Goal: Task Accomplishment & Management: Manage account settings

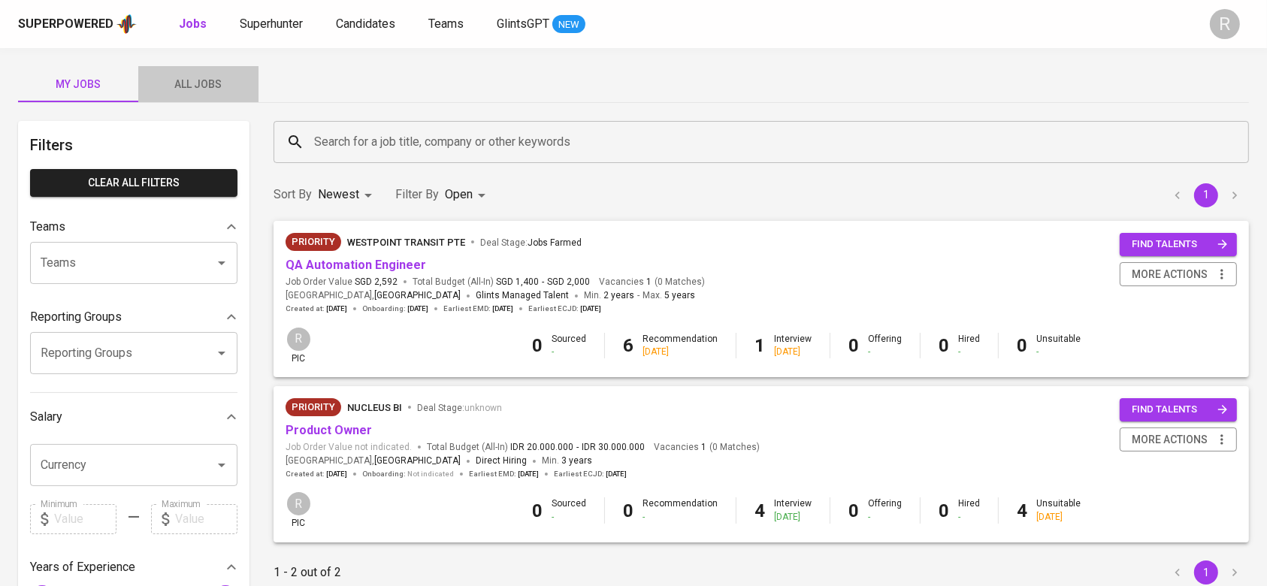
click at [209, 77] on span "All Jobs" at bounding box center [198, 84] width 102 height 19
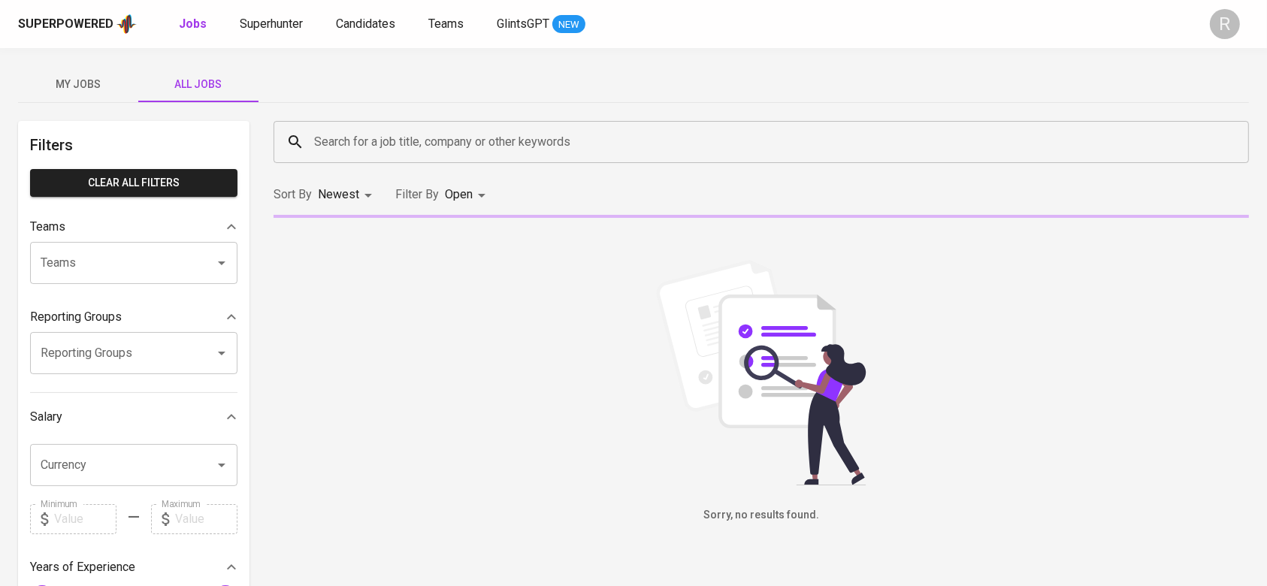
click at [329, 143] on input "Search for a job title, company or other keywords" at bounding box center [765, 142] width 910 height 29
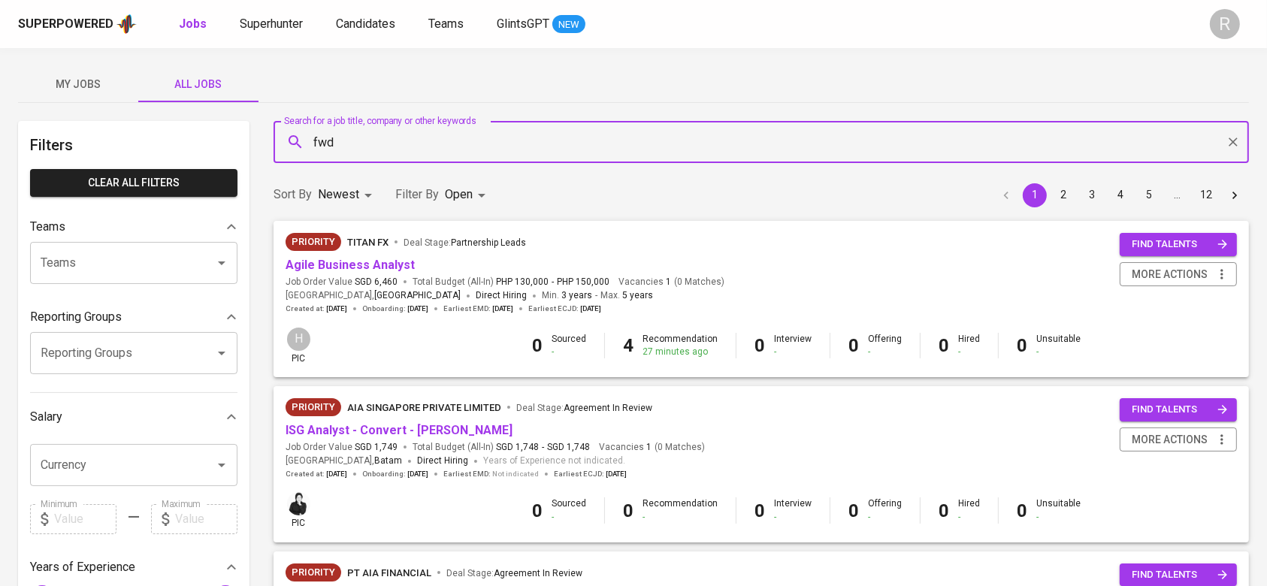
type input "fwd"
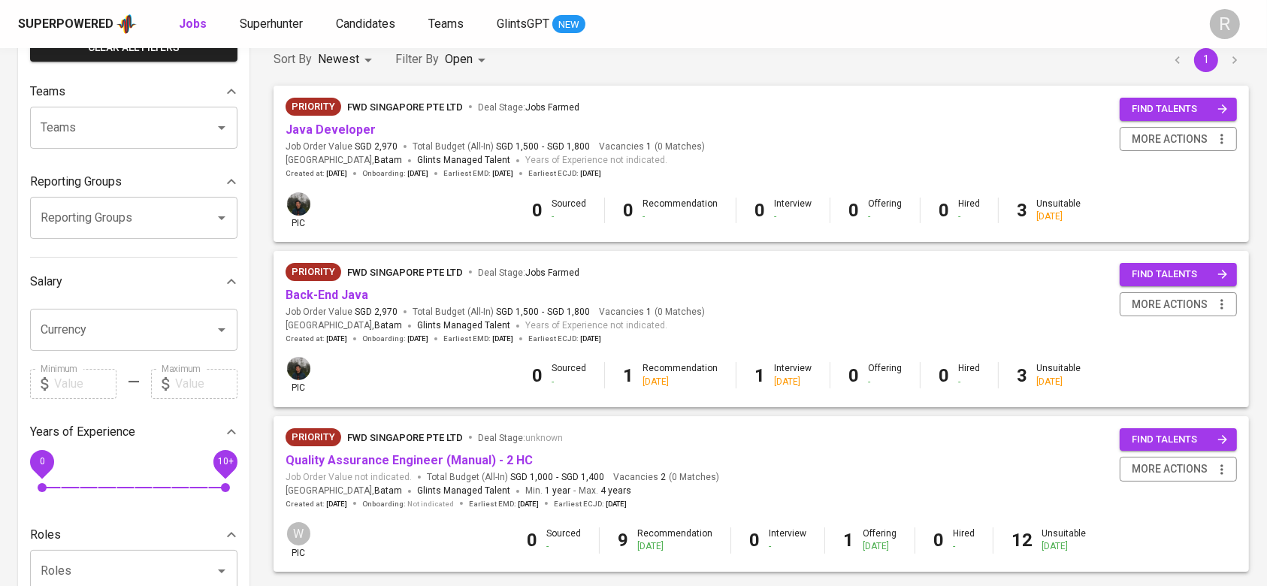
scroll to position [200, 0]
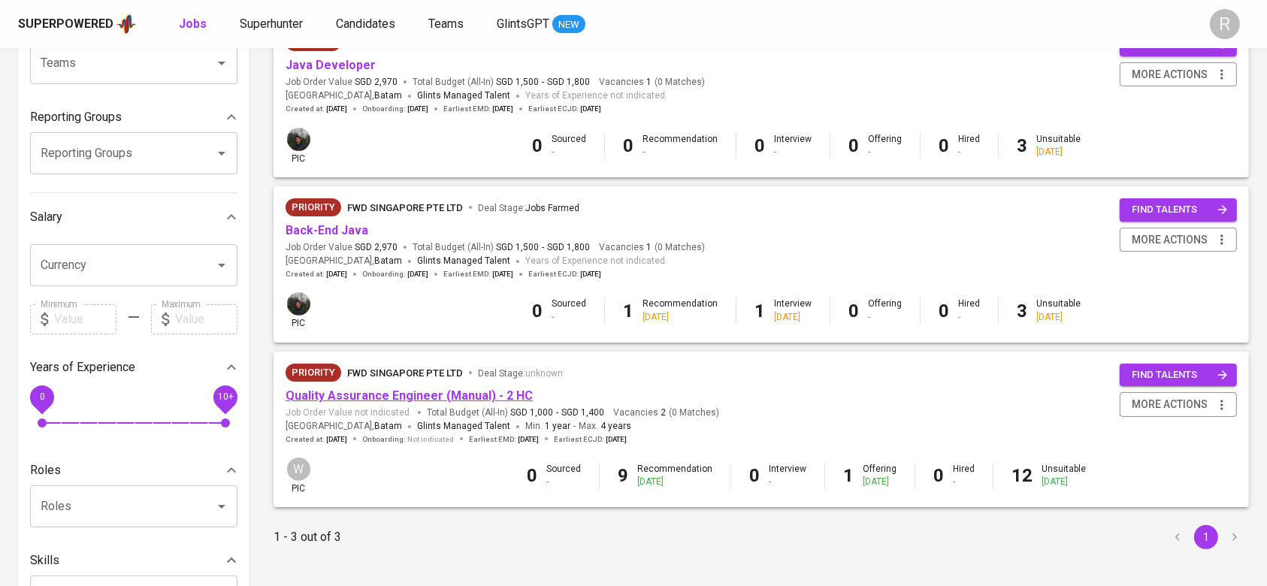
click at [309, 402] on link "Quality Assurance Engineer (Manual) - 2 HC" at bounding box center [409, 396] width 247 height 14
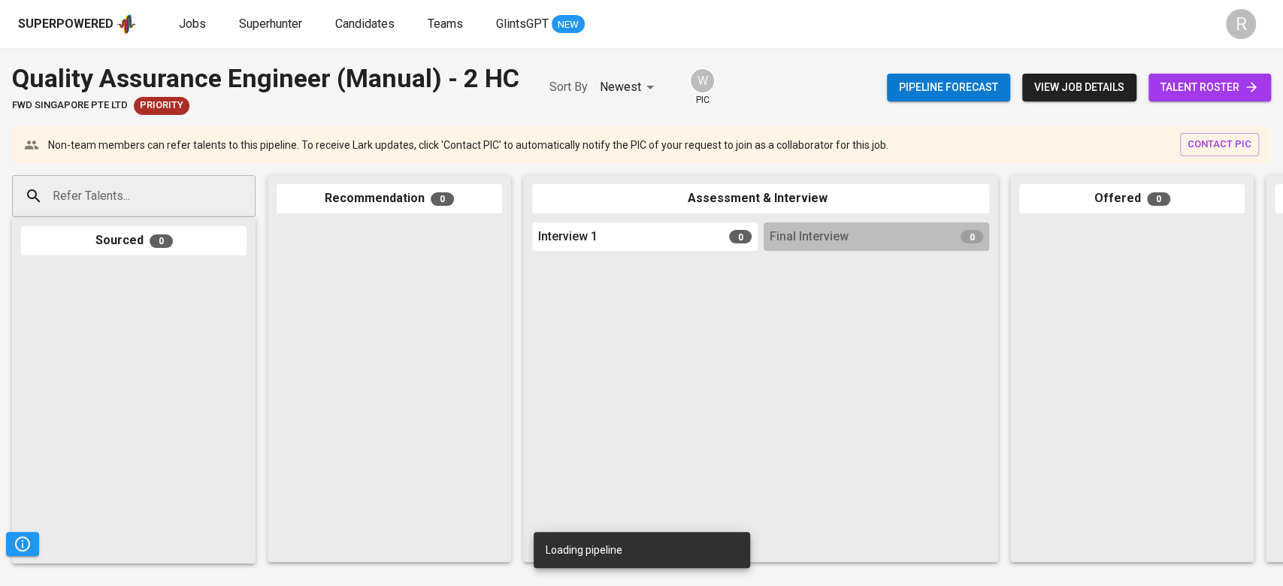
click at [1178, 81] on span "talent roster" at bounding box center [1210, 87] width 98 height 19
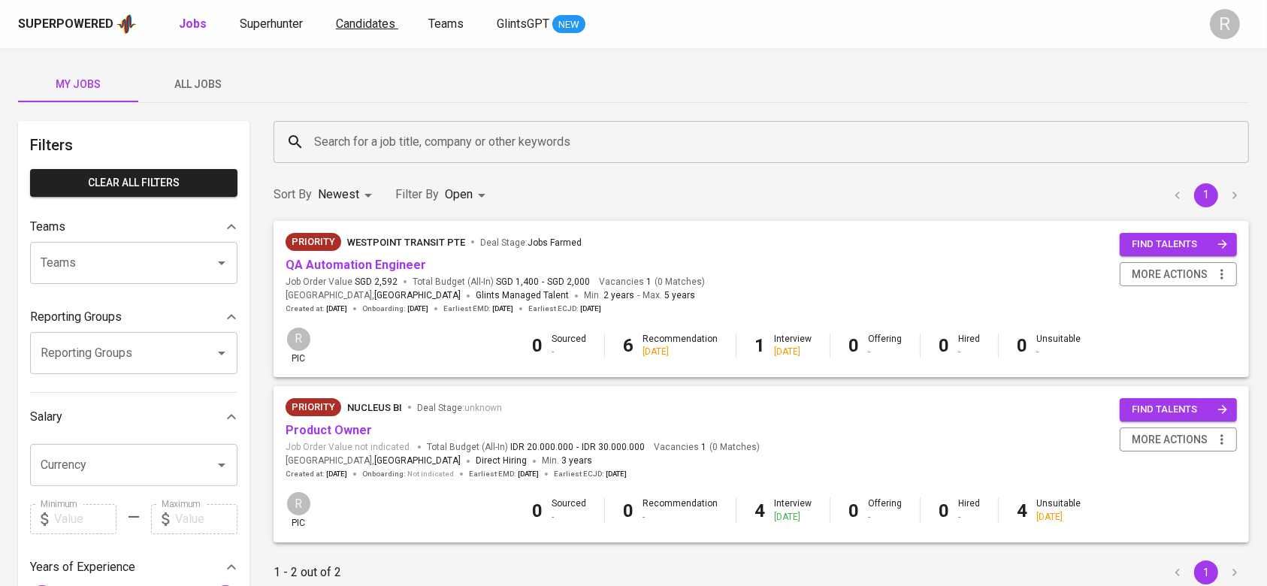
click at [389, 26] on span "Candidates" at bounding box center [365, 24] width 59 height 14
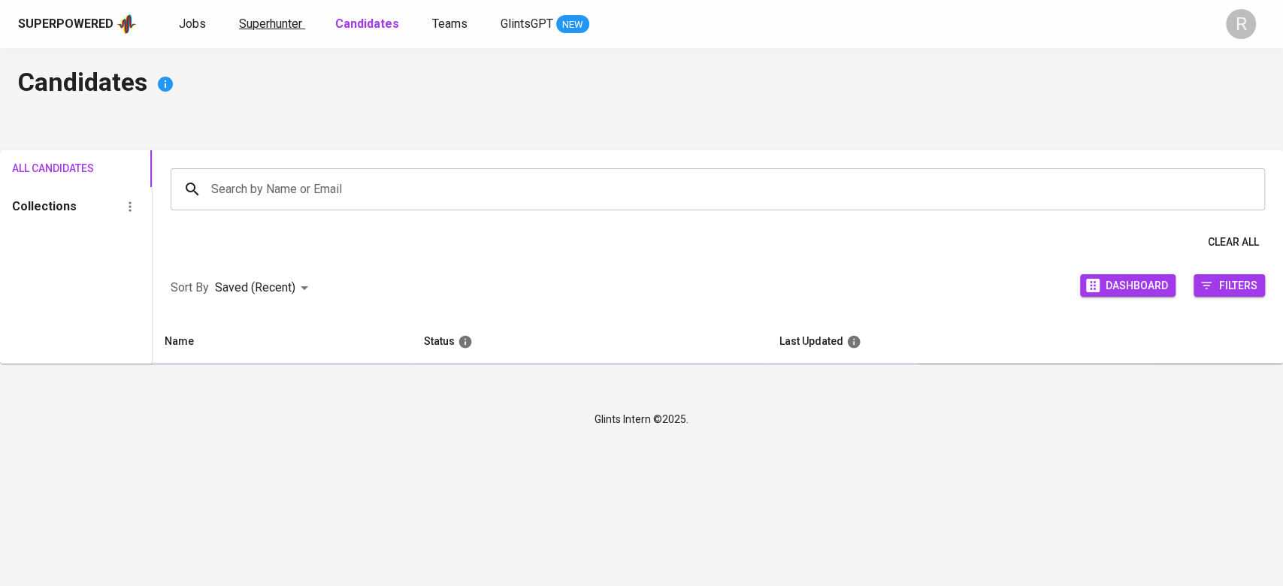
click at [265, 30] on span "Superhunter" at bounding box center [270, 24] width 63 height 14
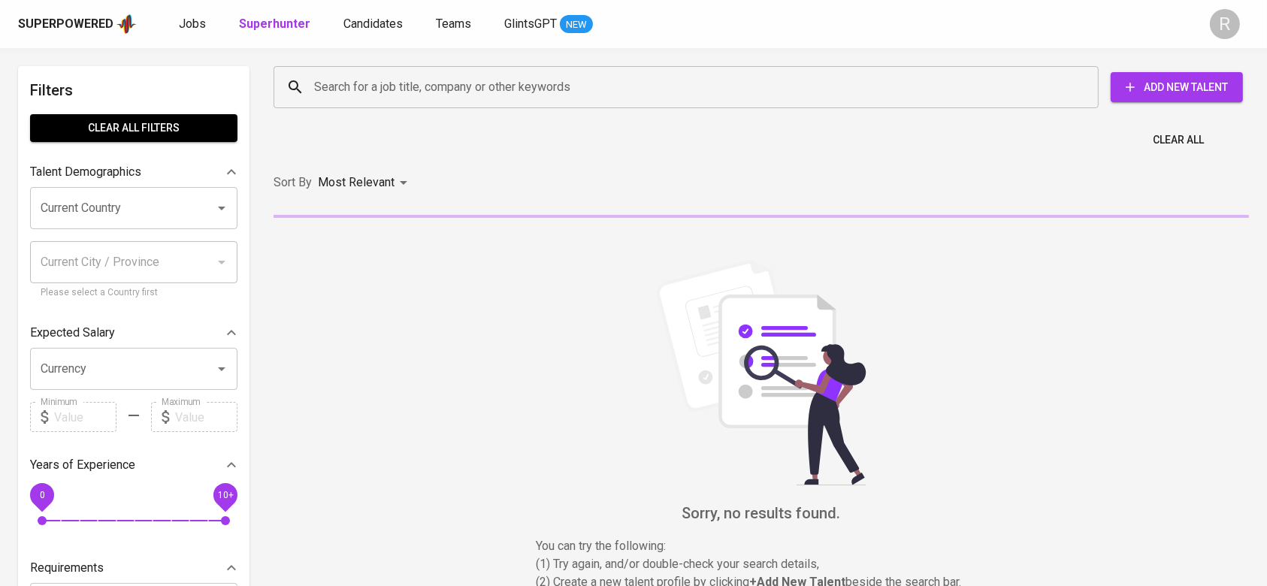
click at [319, 80] on input "Search for a job title, company or other keywords" at bounding box center [689, 87] width 759 height 29
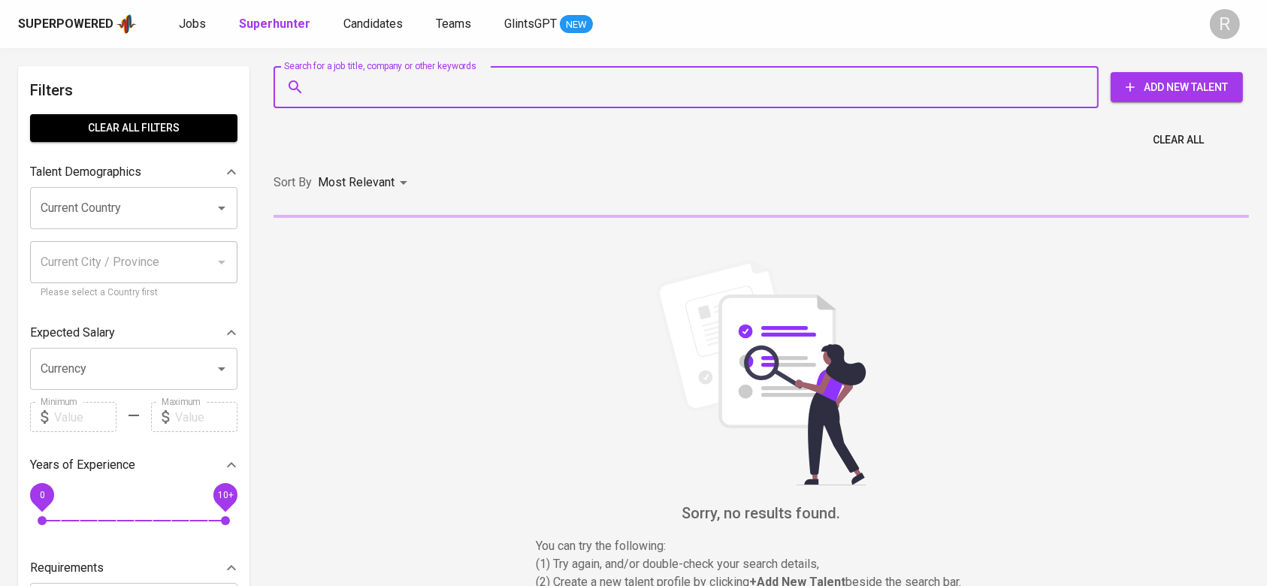
paste input "mailto:aulhadjar26@gmail.com"
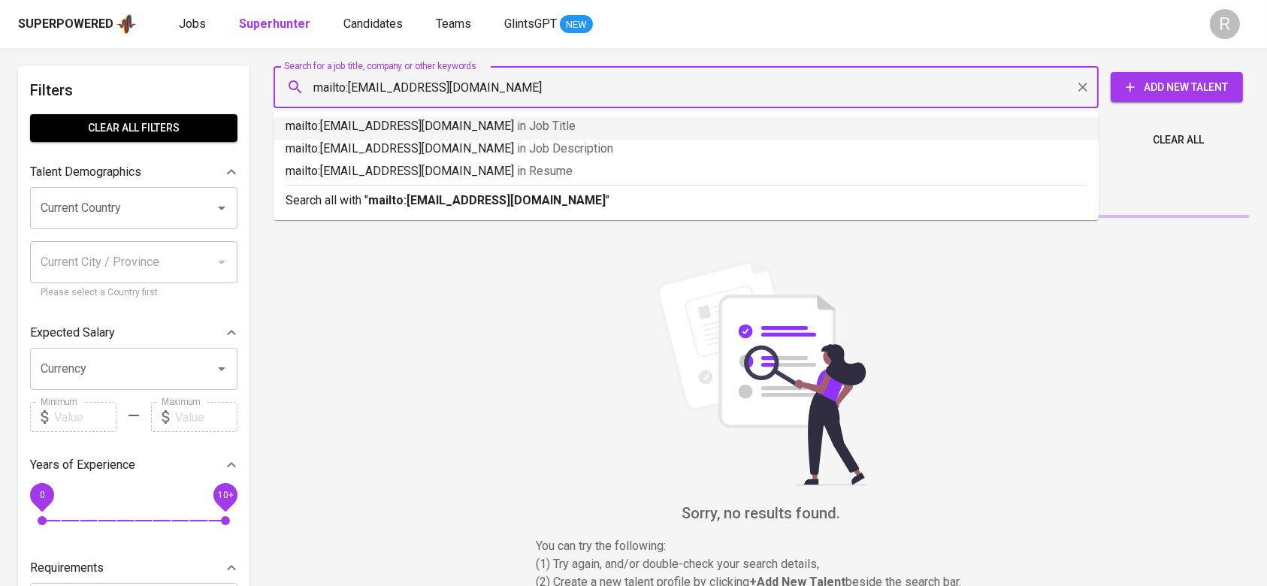
drag, startPoint x: 352, startPoint y: 80, endPoint x: 372, endPoint y: 129, distance: 53.6
click at [293, 85] on div "mailto:aulhadjar26@gmail.com Search for a job title, company or other keywords" at bounding box center [686, 87] width 825 height 42
type input "aulhadjar26@gmail.com"
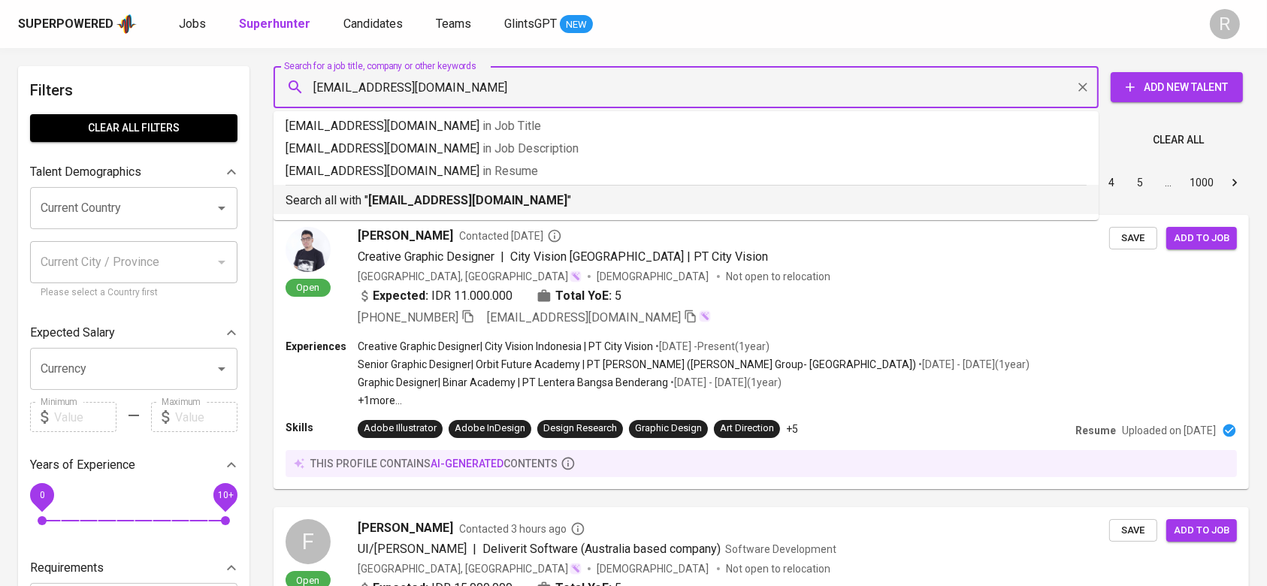
click at [385, 203] on b "aulhadjar26@gmail.com" at bounding box center [467, 200] width 199 height 14
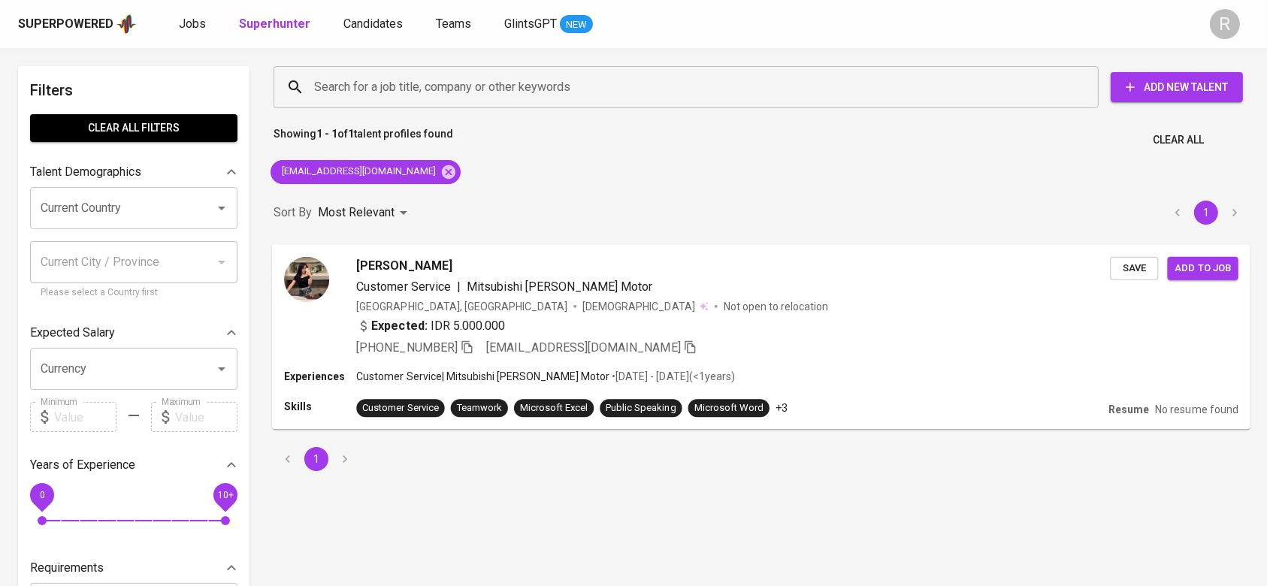
click at [681, 270] on div "Siti Aulia Hajar" at bounding box center [733, 265] width 754 height 18
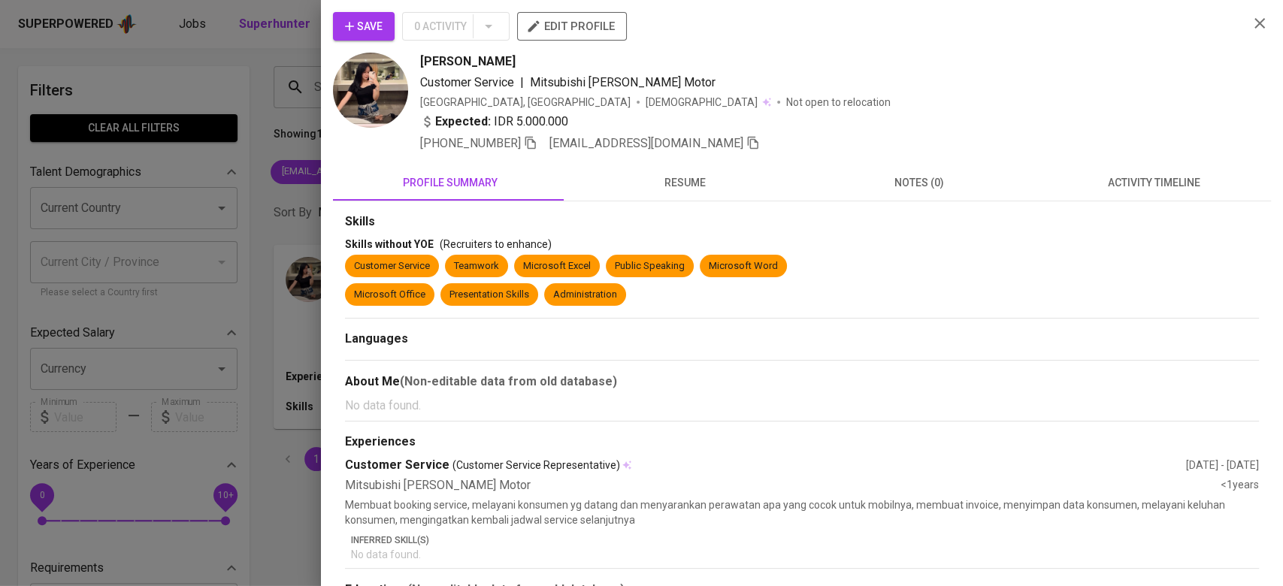
click at [730, 174] on span "resume" at bounding box center [685, 183] width 216 height 19
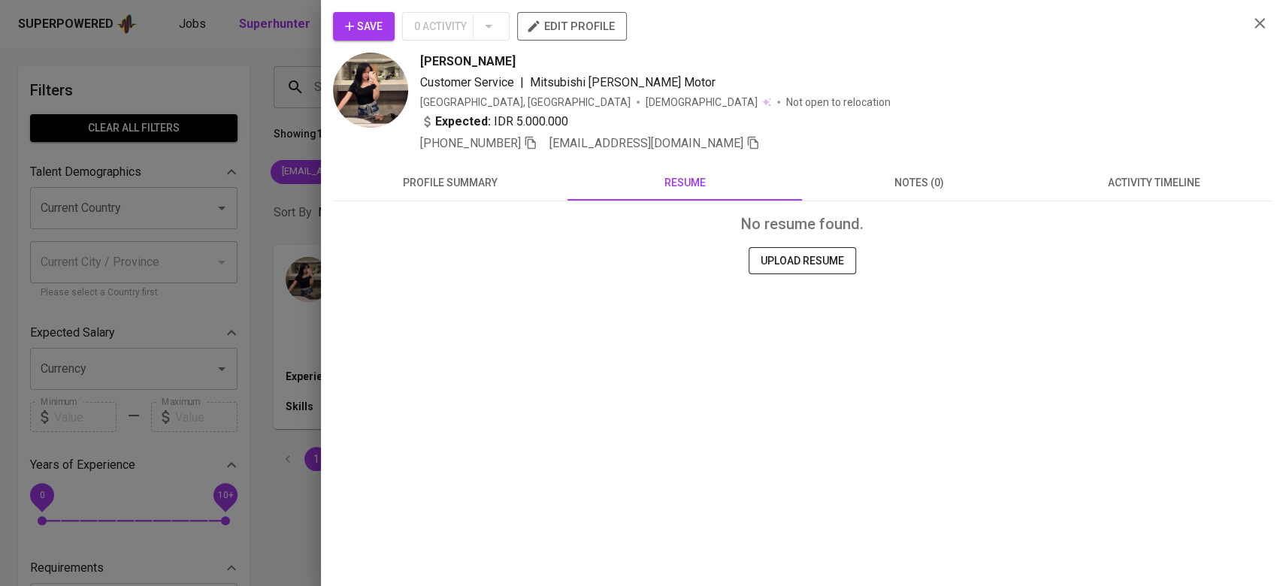
click at [930, 183] on span "notes (0)" at bounding box center [919, 183] width 216 height 19
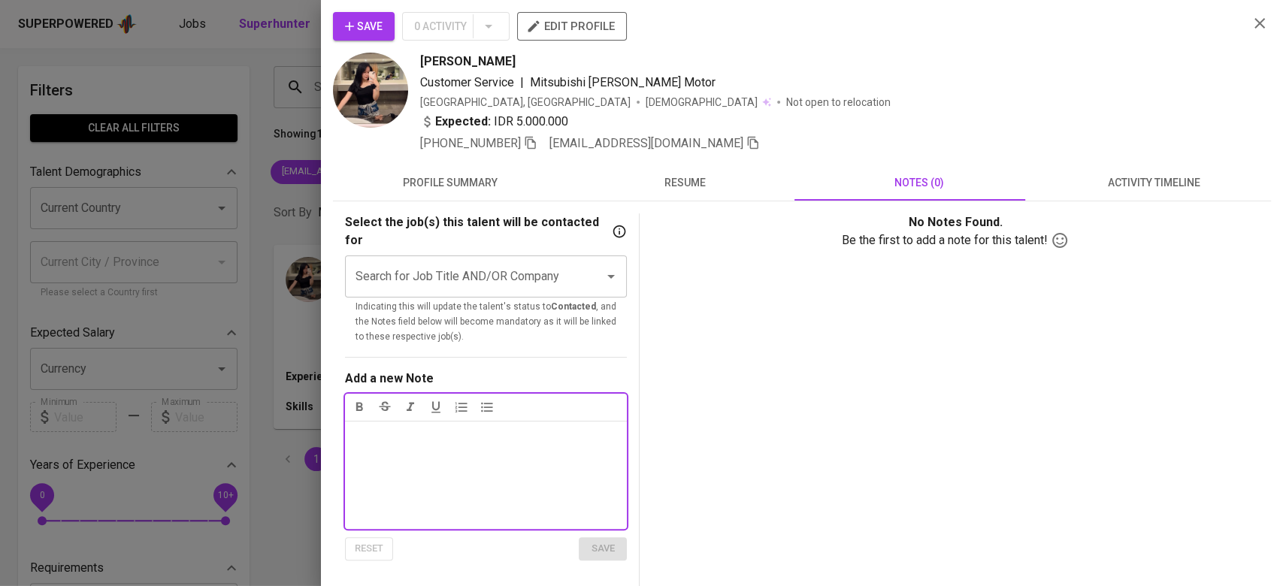
click at [1196, 172] on button "activity timeline" at bounding box center [1154, 183] width 235 height 36
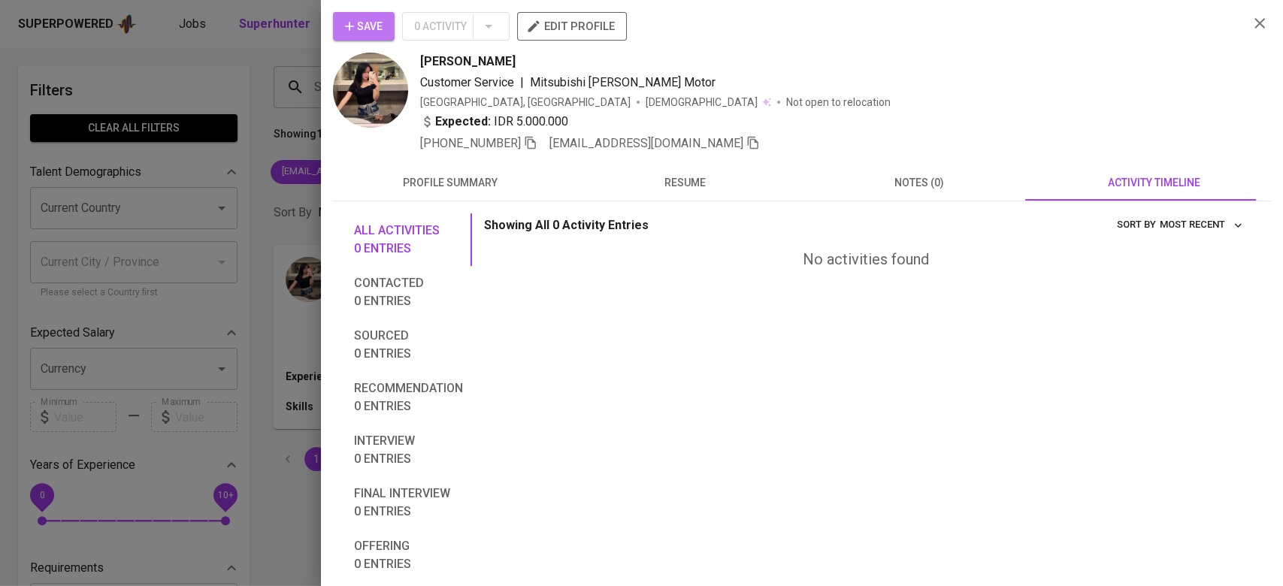
click at [365, 19] on span "Save" at bounding box center [364, 26] width 38 height 19
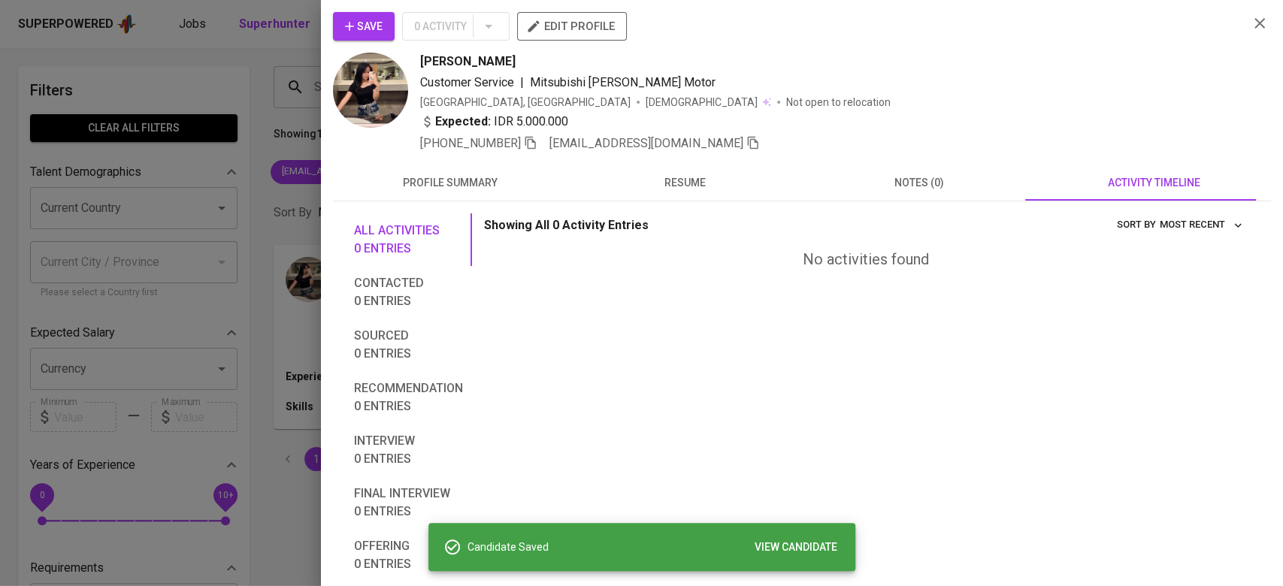
click at [244, 76] on div at bounding box center [641, 293] width 1283 height 586
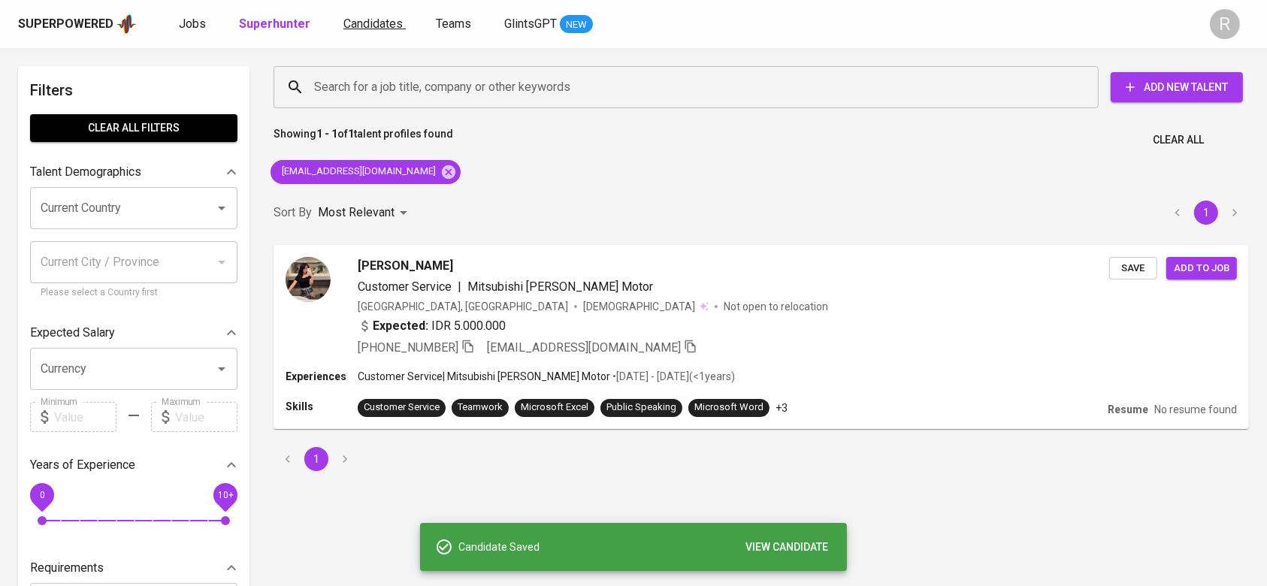
click at [371, 19] on span "Candidates" at bounding box center [373, 24] width 59 height 14
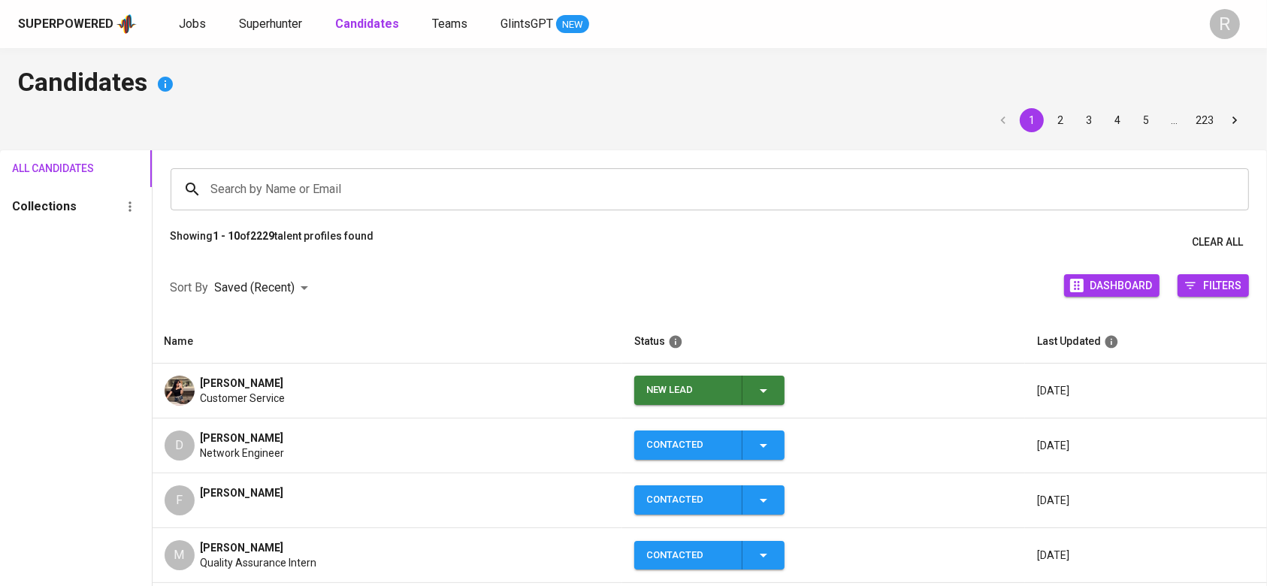
click at [770, 397] on icon "button" at bounding box center [764, 391] width 18 height 18
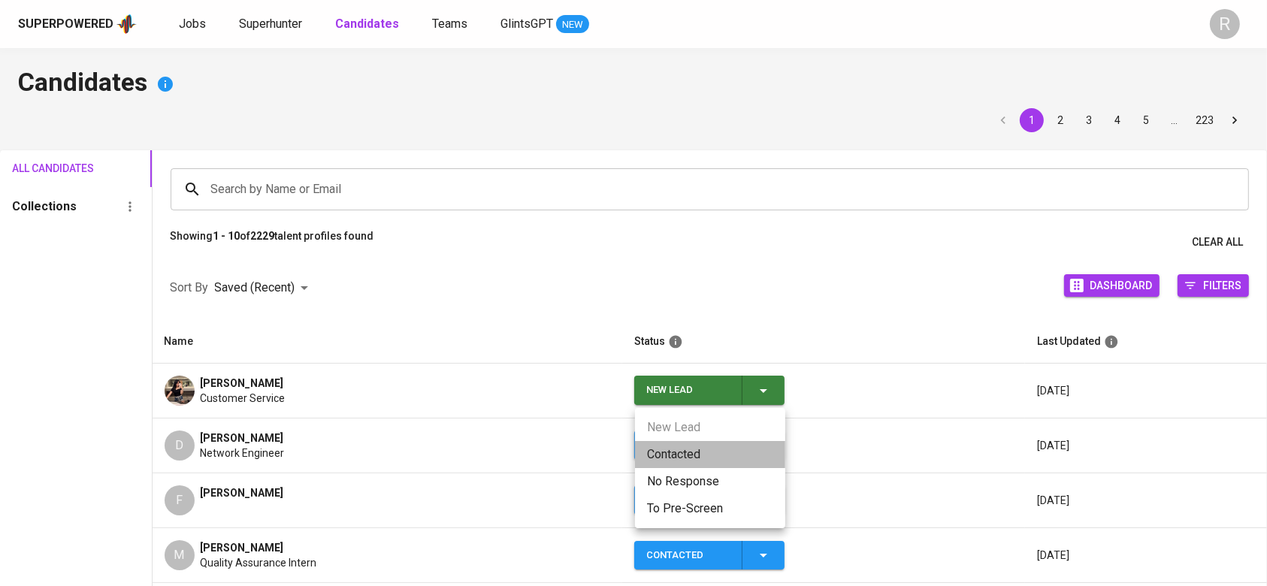
click at [698, 460] on li "Contacted" at bounding box center [710, 454] width 150 height 27
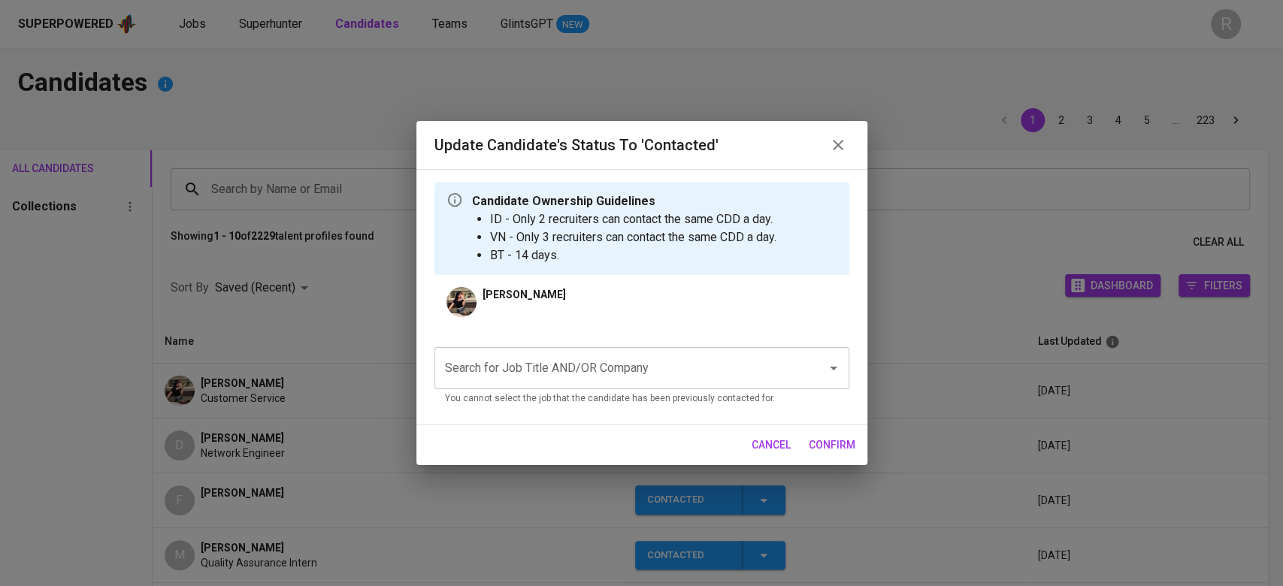
click at [478, 384] on div "Search for Job Title AND/OR Company" at bounding box center [641, 368] width 415 height 42
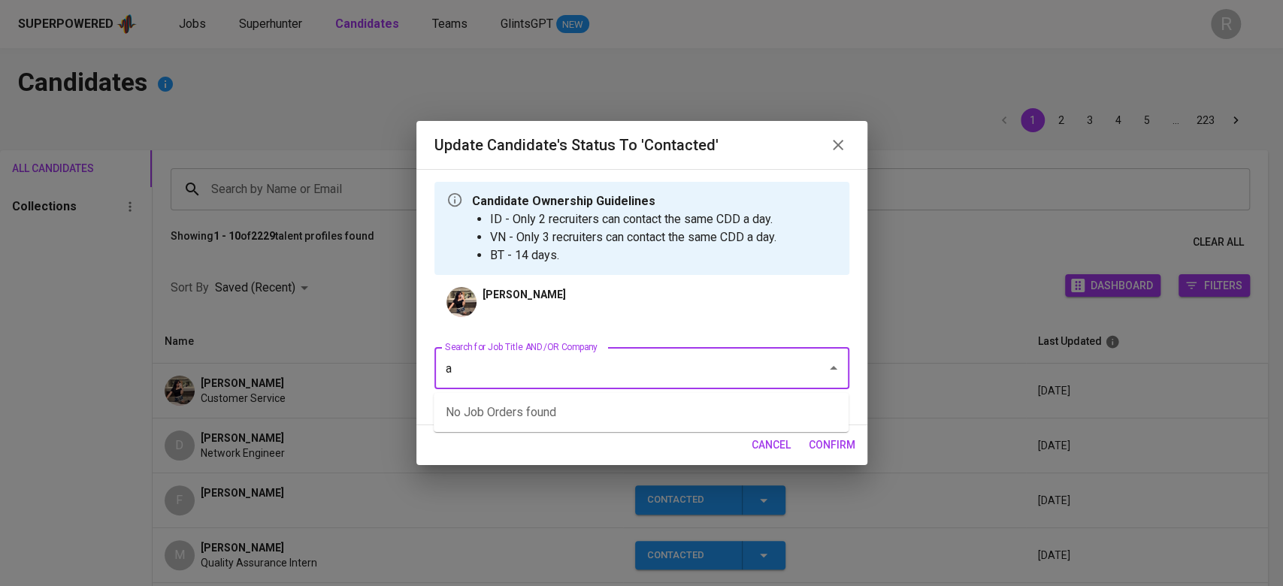
type input "au"
type input "uli"
type input "n"
type input "h"
click at [503, 424] on li "Guru (Female) (Innocean Indonesia)" at bounding box center [641, 412] width 415 height 27
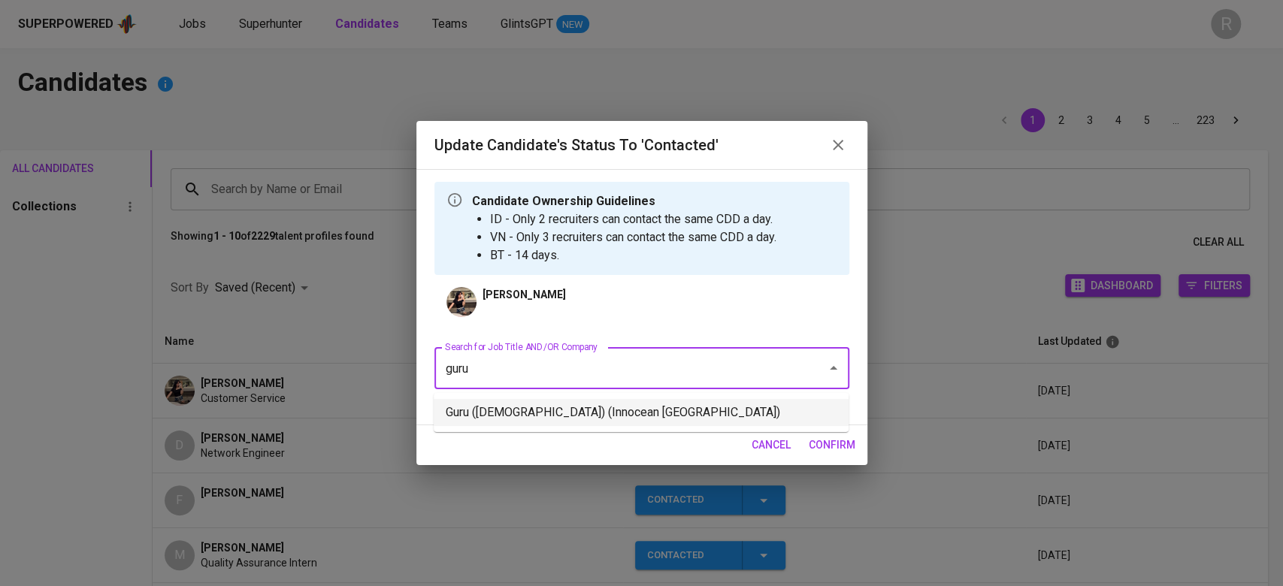
type input "guru"
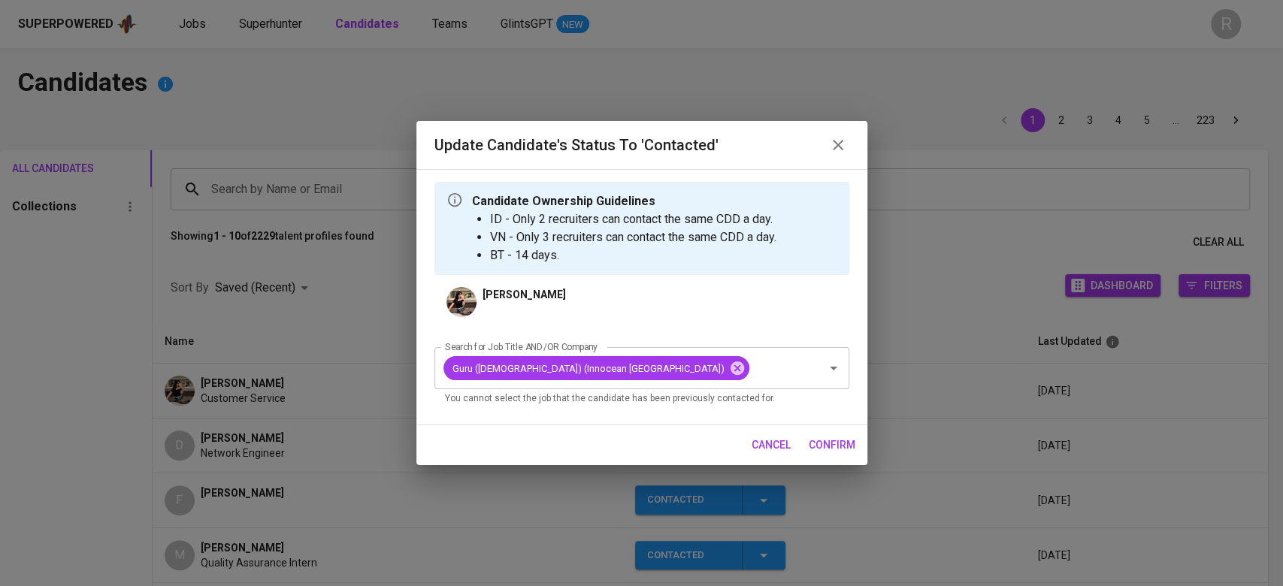
click at [837, 444] on span "confirm" at bounding box center [832, 445] width 47 height 19
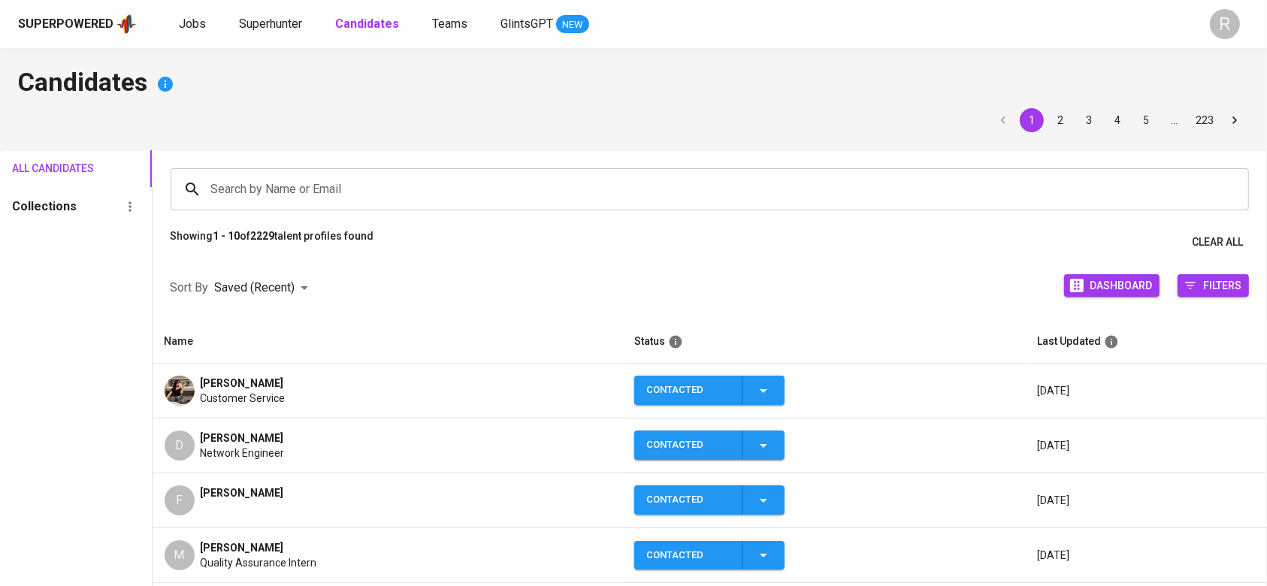
click at [235, 383] on span "Siti Aulia Hajar" at bounding box center [242, 383] width 83 height 15
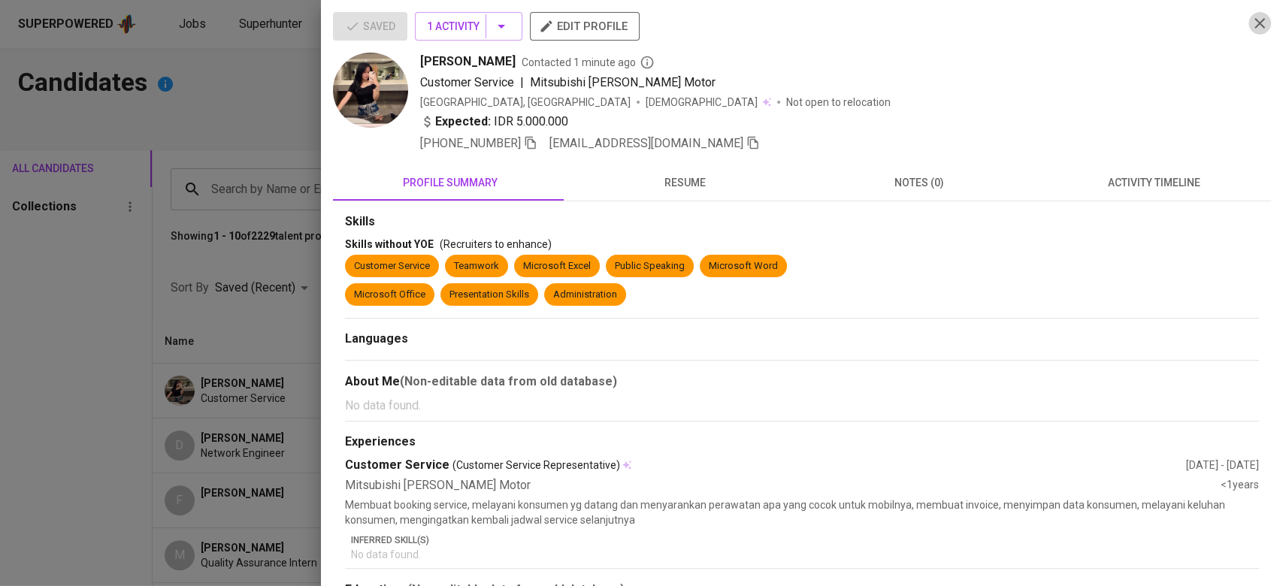
click at [1249, 12] on button "button" at bounding box center [1260, 23] width 23 height 23
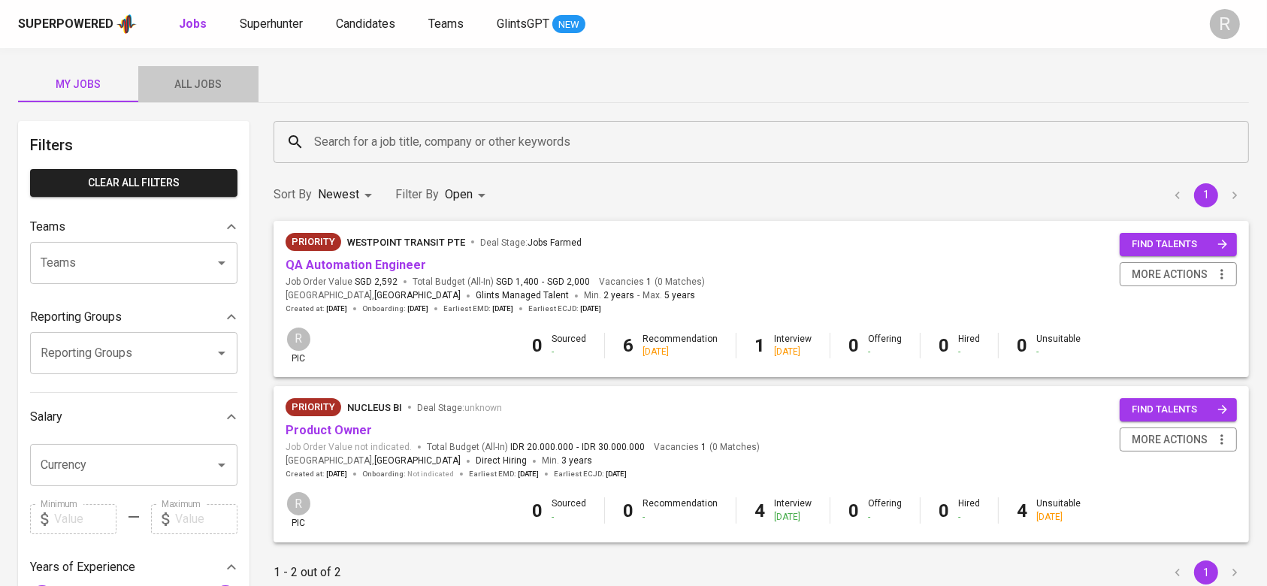
click at [210, 92] on span "All Jobs" at bounding box center [198, 84] width 102 height 19
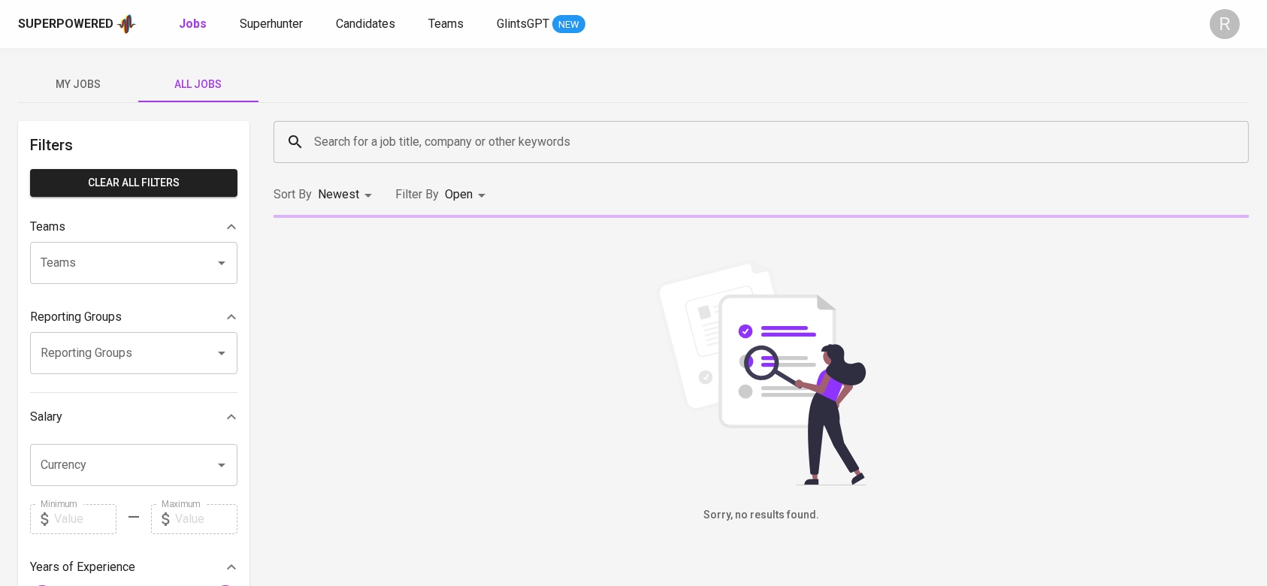
click at [307, 143] on div "Search for a job title, company or other keywords" at bounding box center [762, 142] width 976 height 42
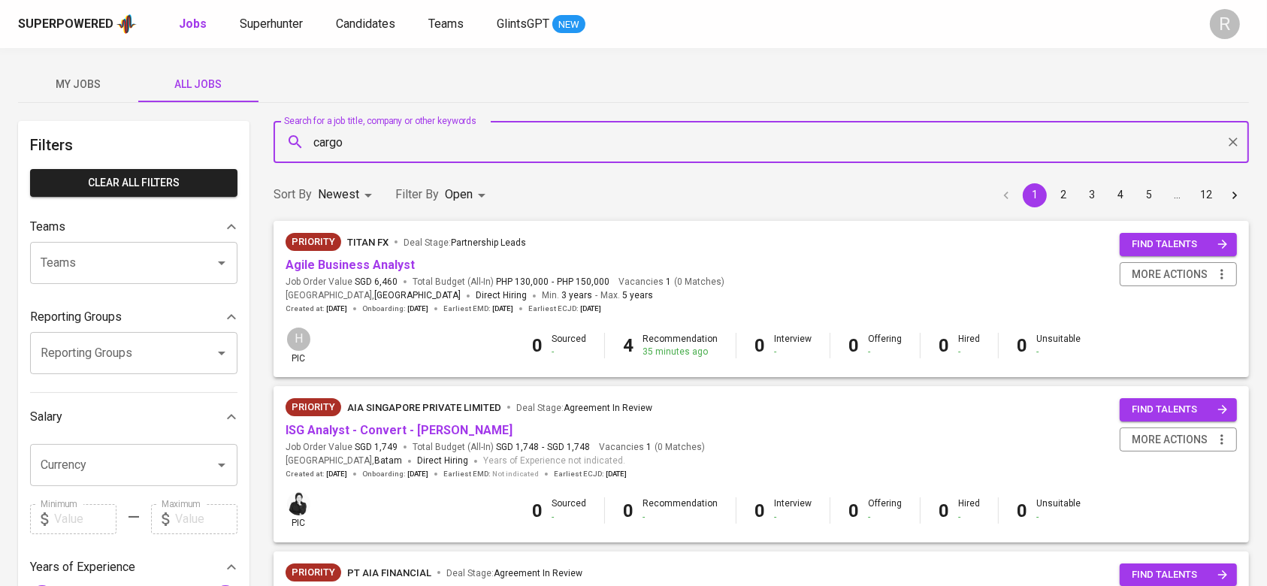
type input "cargo"
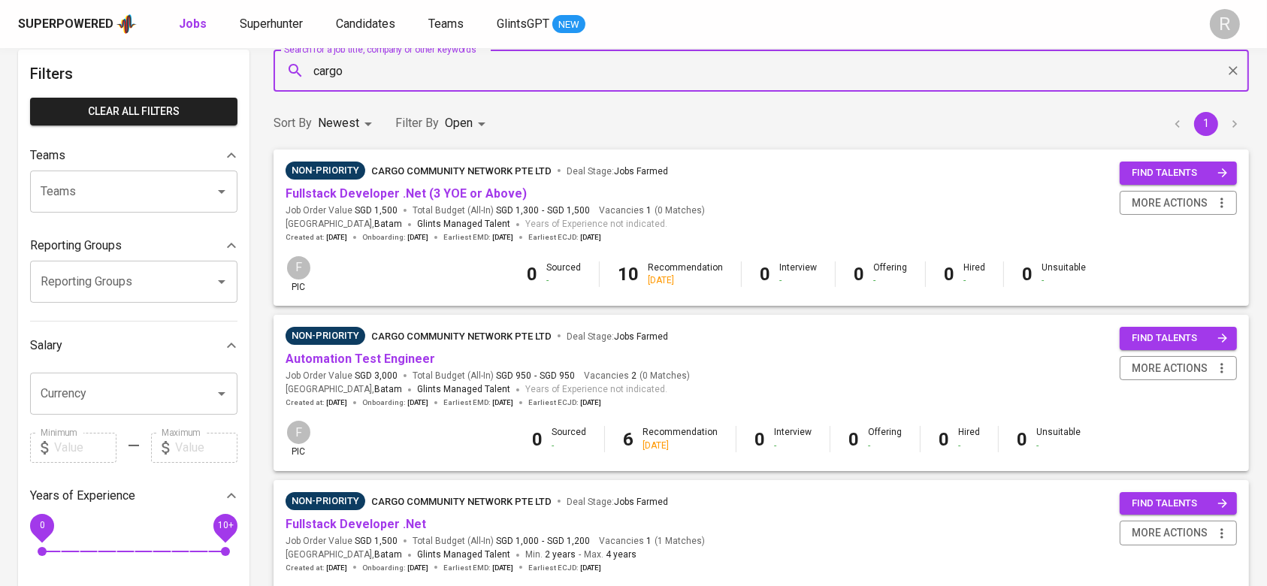
scroll to position [100, 0]
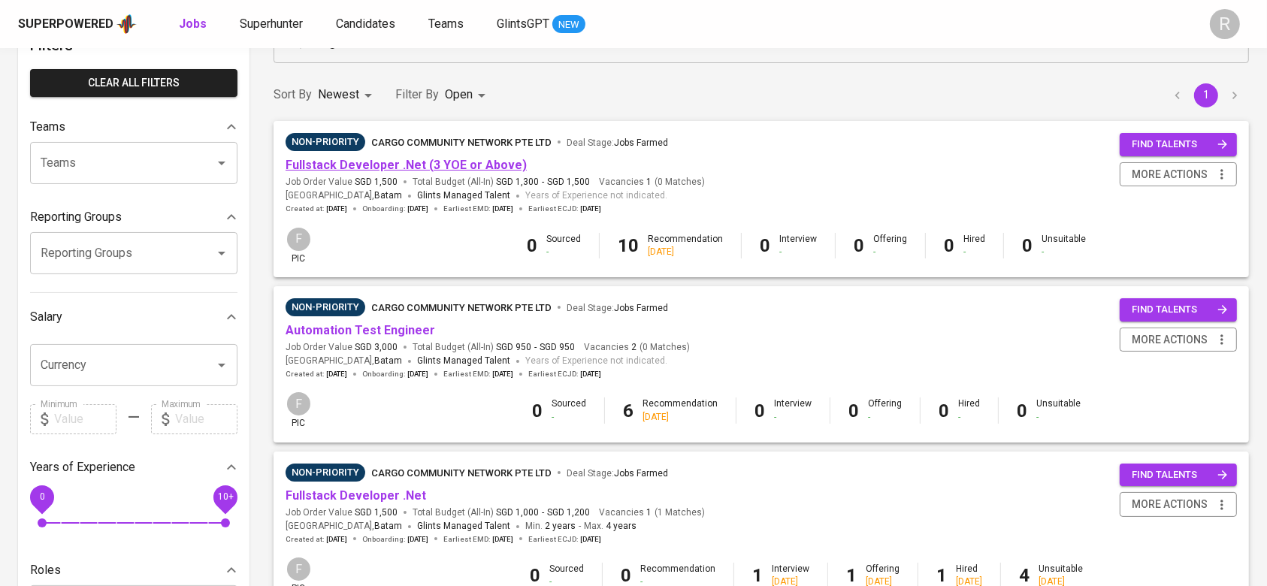
click at [373, 159] on link "Fullstack Developer .Net (3 YOE or Above)" at bounding box center [406, 165] width 241 height 14
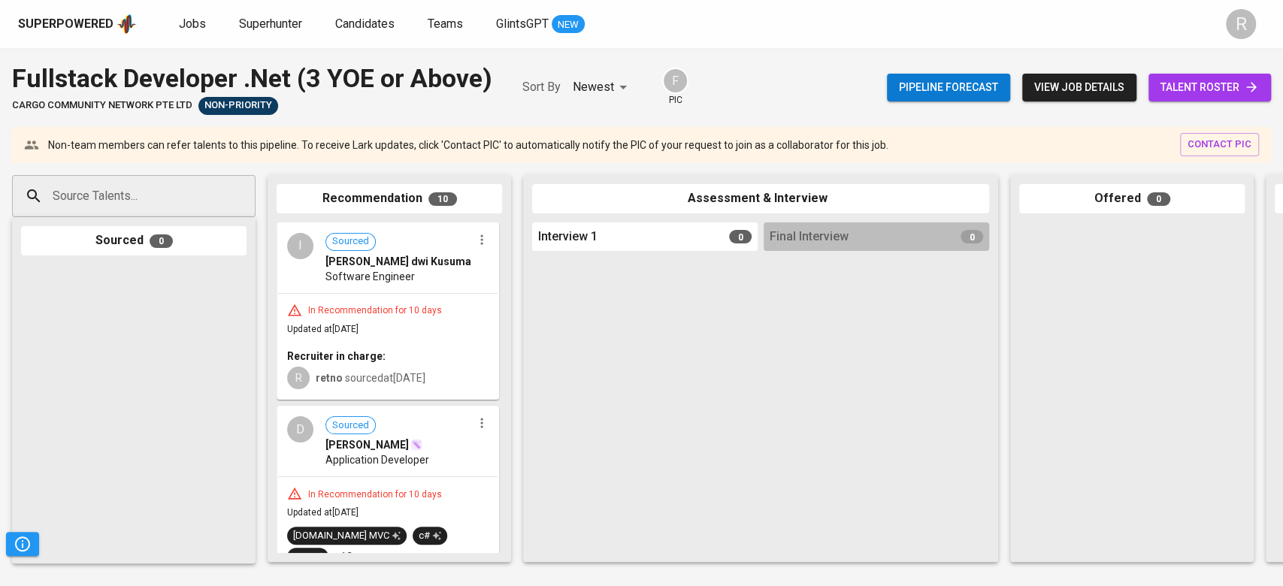
click at [1170, 72] on div "Pipeline forecast view job details talent roster" at bounding box center [1079, 87] width 384 height 55
click at [1174, 91] on span "talent roster" at bounding box center [1210, 87] width 98 height 19
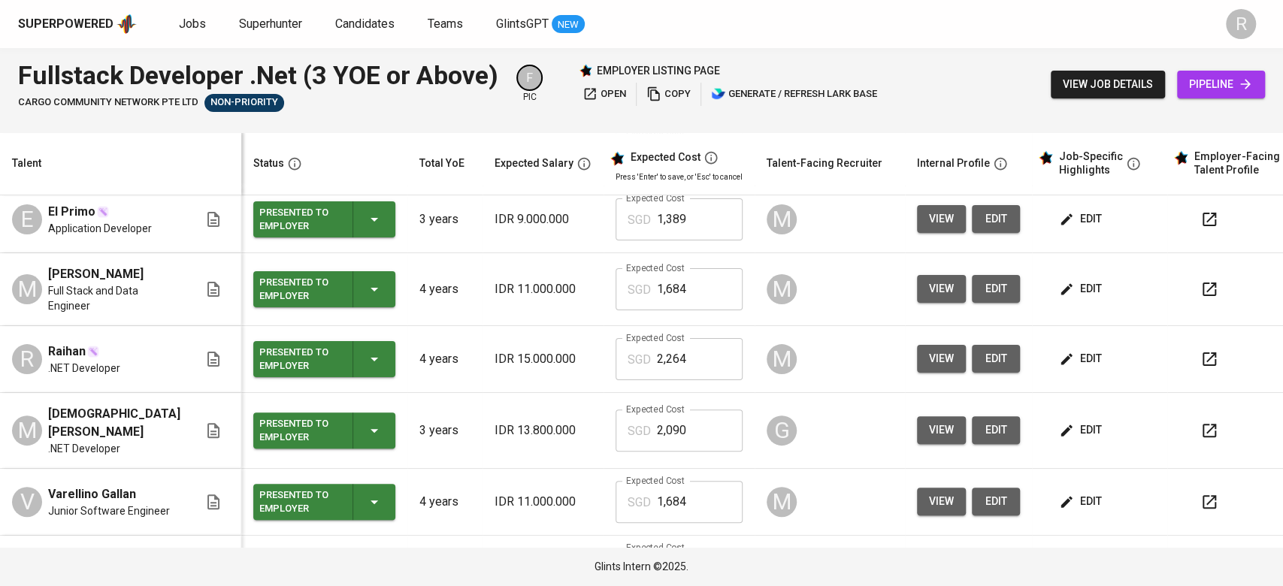
scroll to position [200, 0]
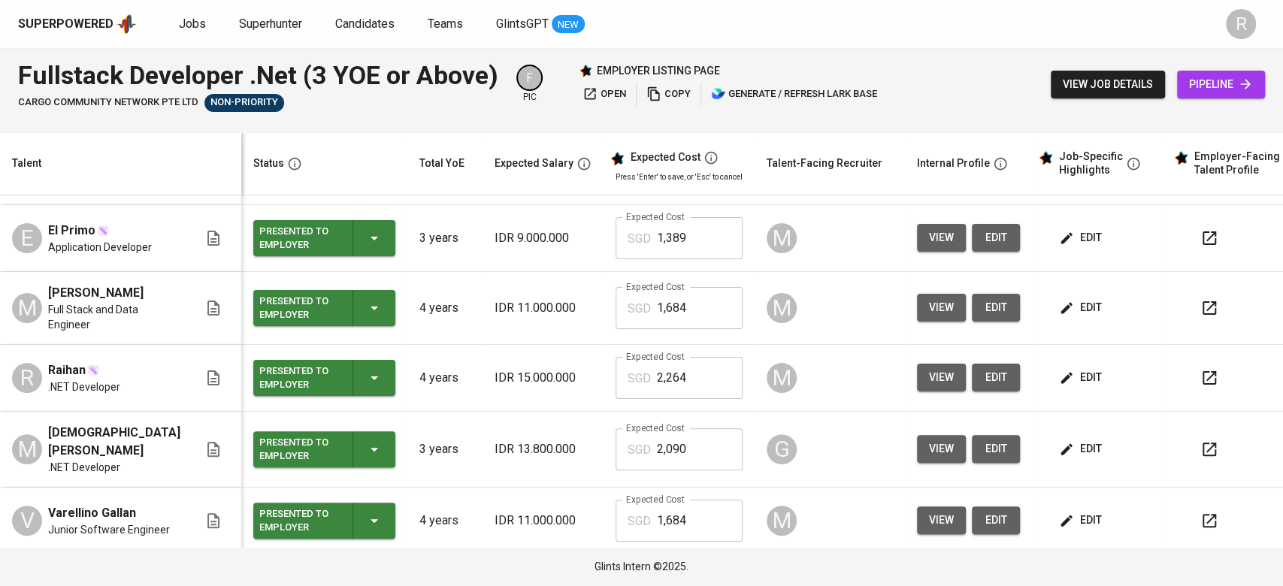
click at [1201, 317] on icon "button" at bounding box center [1210, 308] width 18 height 18
click at [917, 319] on button "view" at bounding box center [941, 308] width 49 height 28
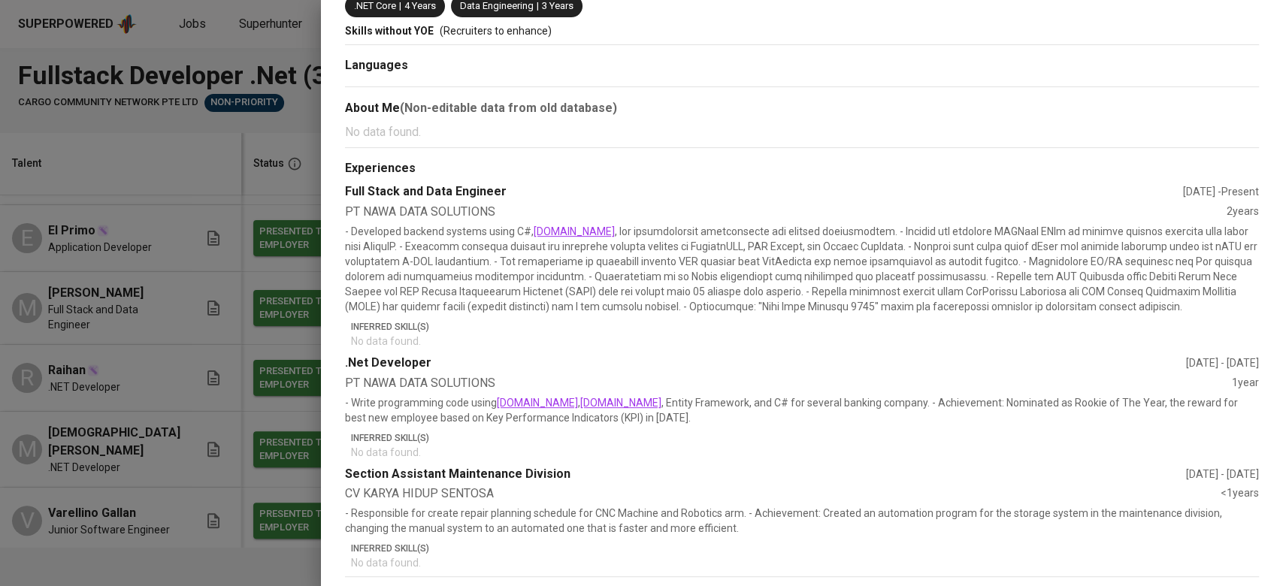
scroll to position [100, 0]
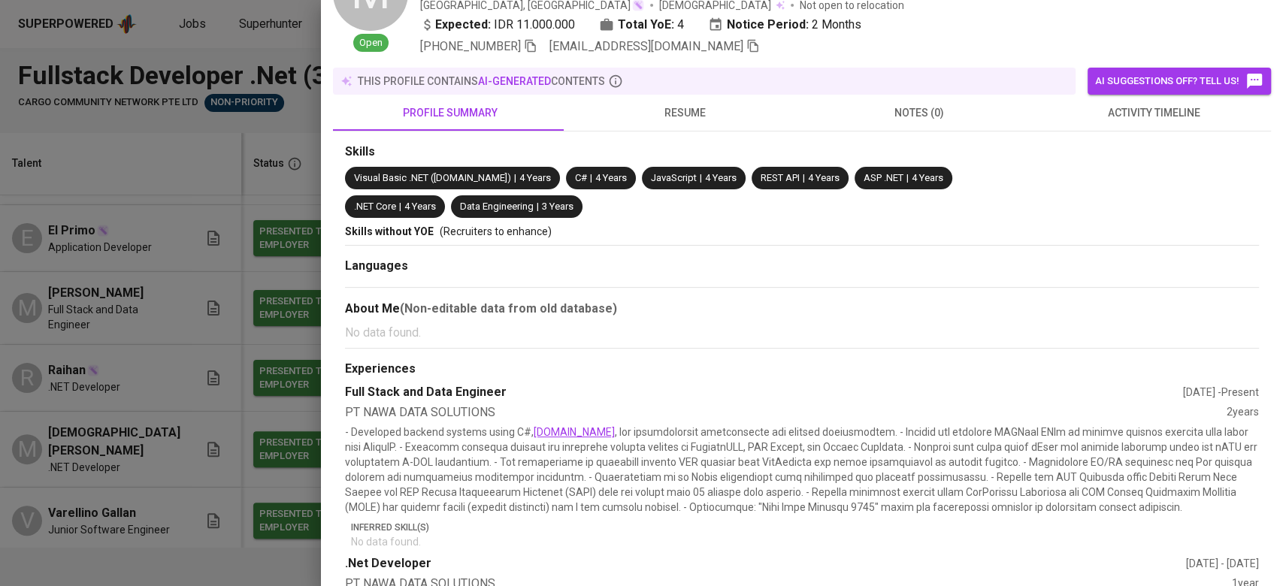
click at [1099, 117] on span "activity timeline" at bounding box center [1154, 113] width 216 height 19
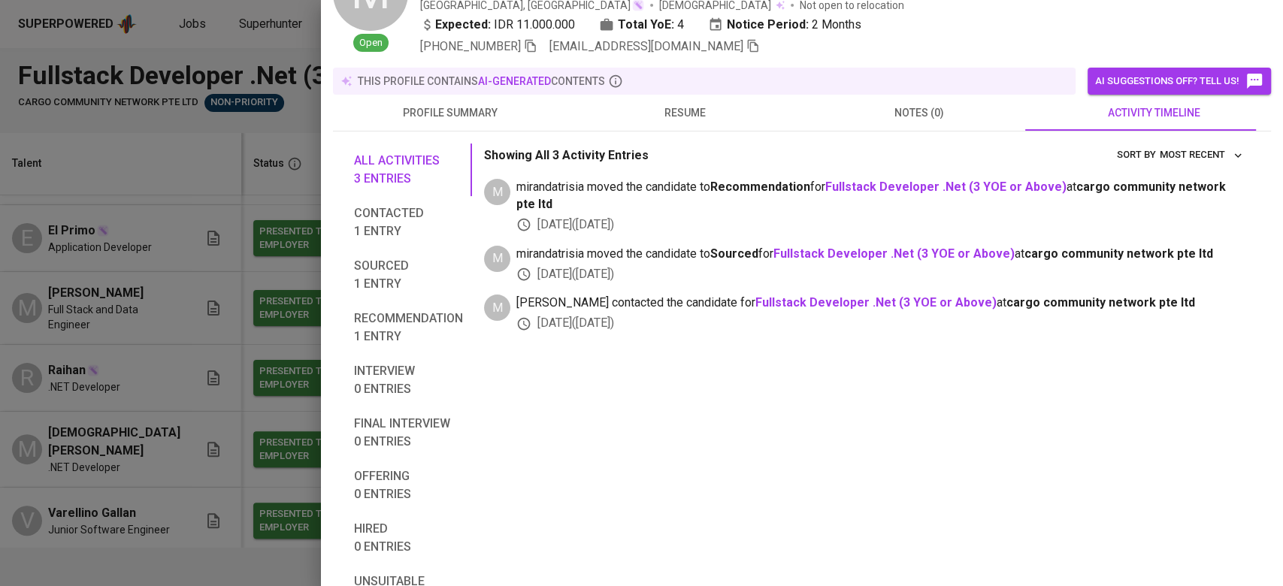
scroll to position [0, 0]
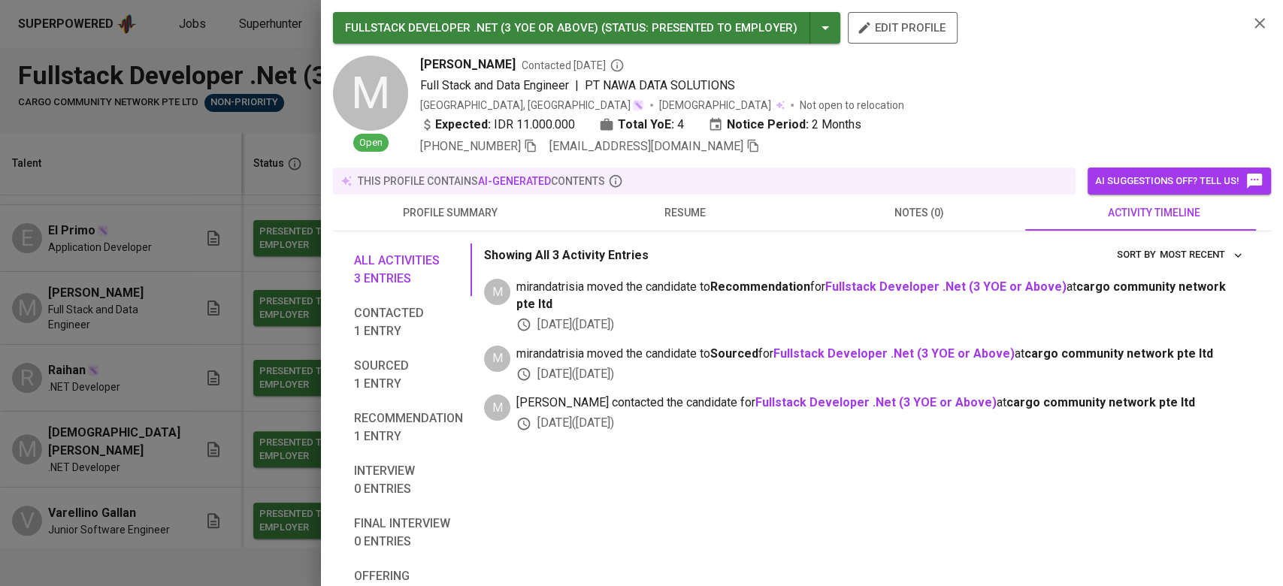
click at [693, 207] on span "resume" at bounding box center [685, 213] width 216 height 19
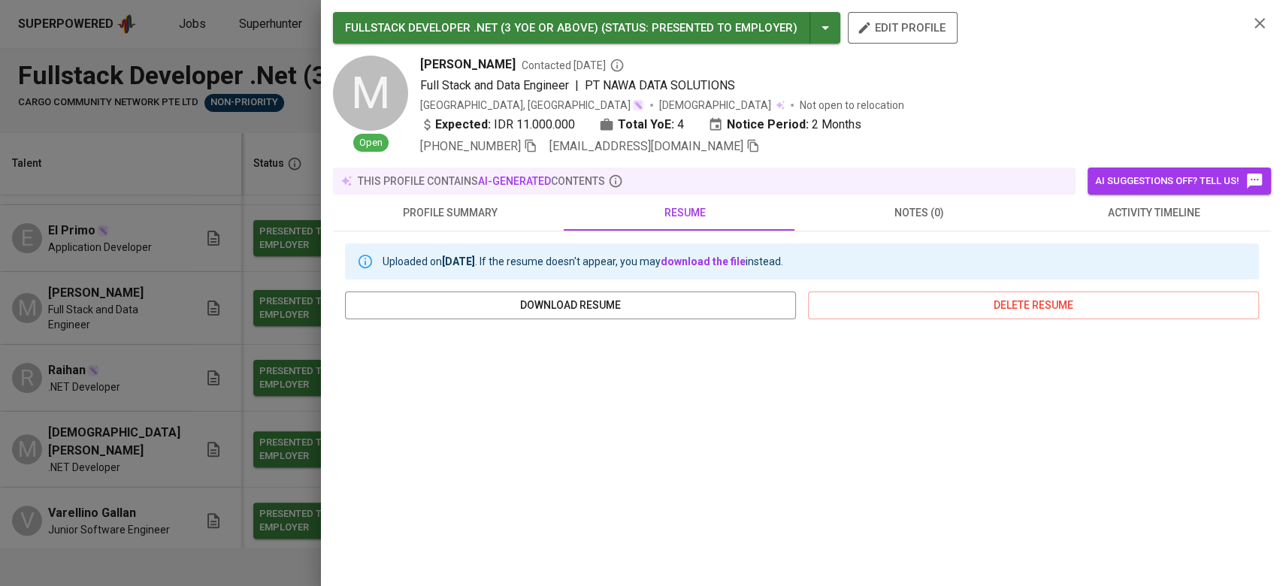
click at [1251, 14] on icon "button" at bounding box center [1260, 23] width 18 height 18
